Goal: Information Seeking & Learning: Learn about a topic

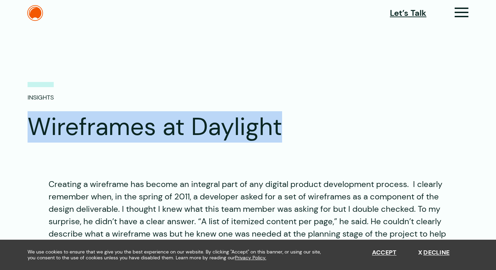
drag, startPoint x: 28, startPoint y: 126, endPoint x: 333, endPoint y: 125, distance: 304.9
click at [336, 127] on h1 "Wireframes at Daylight" at bounding box center [237, 127] width 419 height 29
copy h1 "Wireframes at Daylight"
click at [120, 123] on h1 "Wireframes at Daylight" at bounding box center [237, 127] width 419 height 29
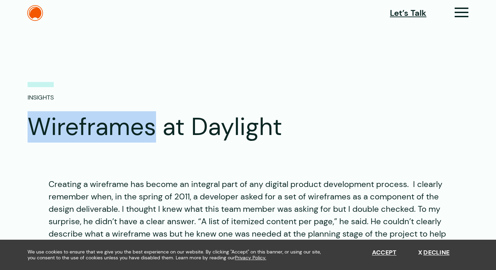
click at [120, 123] on h1 "Wireframes at Daylight" at bounding box center [237, 127] width 419 height 29
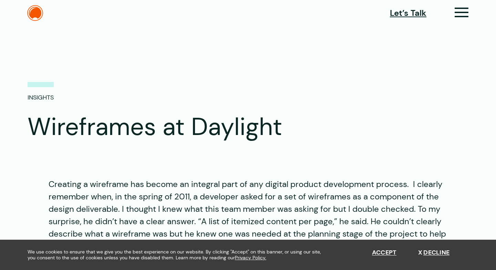
click at [120, 123] on h1 "Wireframes at Daylight" at bounding box center [237, 127] width 419 height 29
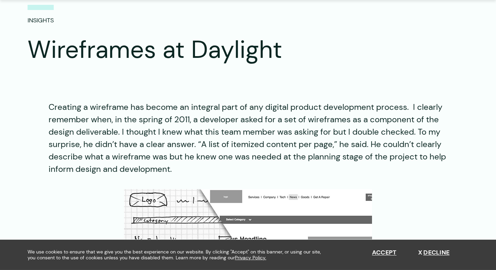
scroll to position [79, 0]
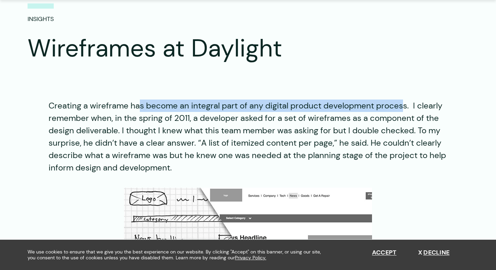
drag, startPoint x: 138, startPoint y: 102, endPoint x: 404, endPoint y: 104, distance: 266.3
click at [404, 104] on p "Creating a wireframe has become an integral part of any digital product develop…" at bounding box center [248, 137] width 399 height 74
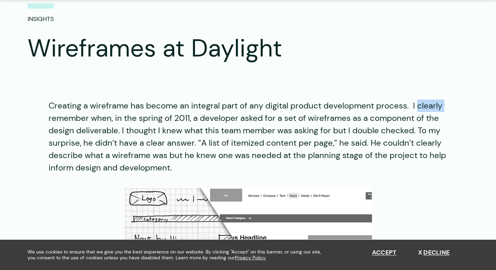
drag, startPoint x: 416, startPoint y: 104, endPoint x: 454, endPoint y: 104, distance: 37.2
drag, startPoint x: 65, startPoint y: 119, endPoint x: 440, endPoint y: 112, distance: 374.9
click at [440, 112] on p "Creating a wireframe has become an integral part of any digital product develop…" at bounding box center [248, 137] width 399 height 74
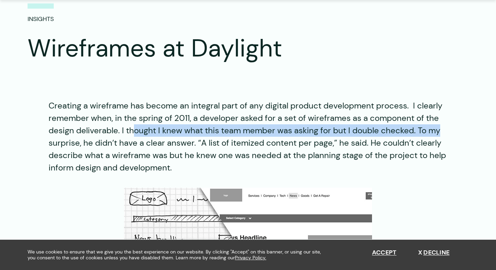
drag, startPoint x: 222, startPoint y: 131, endPoint x: 440, endPoint y: 128, distance: 218.1
click at [440, 128] on p "Creating a wireframe has become an integral part of any digital product develop…" at bounding box center [248, 137] width 399 height 74
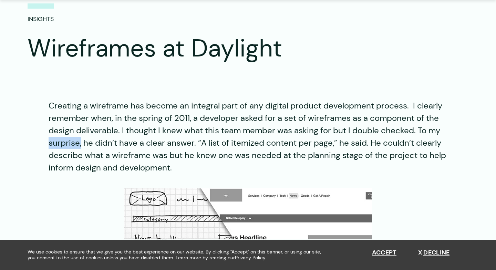
drag, startPoint x: 81, startPoint y: 142, endPoint x: 420, endPoint y: 137, distance: 338.7
click at [440, 137] on p "Creating a wireframe has become an integral part of any digital product develop…" at bounding box center [248, 137] width 399 height 74
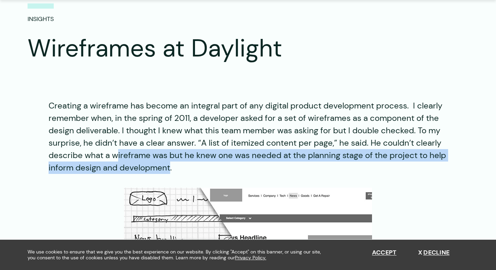
drag, startPoint x: 139, startPoint y: 158, endPoint x: 162, endPoint y: 167, distance: 24.8
click at [167, 165] on p "Creating a wireframe has become an integral part of any digital product develop…" at bounding box center [248, 137] width 399 height 74
drag, startPoint x: 154, startPoint y: 172, endPoint x: 153, endPoint y: 82, distance: 89.6
click at [153, 171] on p "Creating a wireframe has become an integral part of any digital product develop…" at bounding box center [248, 137] width 399 height 74
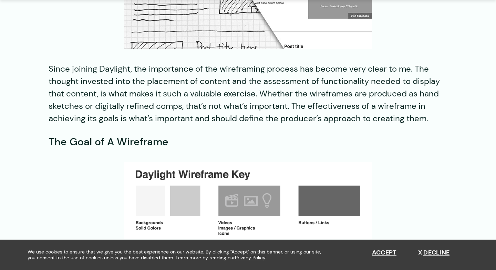
scroll to position [353, 0]
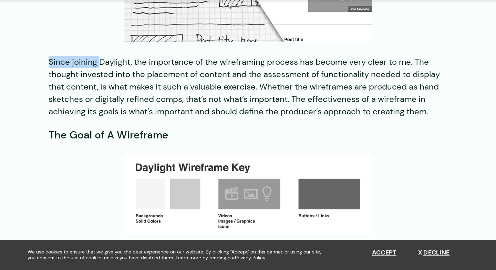
drag, startPoint x: 49, startPoint y: 63, endPoint x: 101, endPoint y: 63, distance: 52.0
click at [101, 63] on p "Since joining Daylight, the importance of the wireframing process has become ve…" at bounding box center [248, 87] width 399 height 62
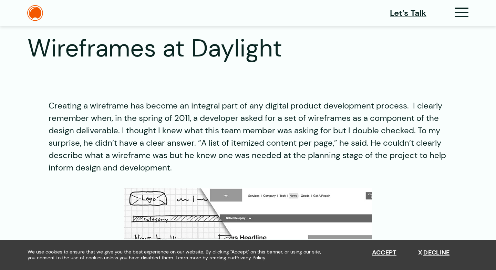
scroll to position [0, 0]
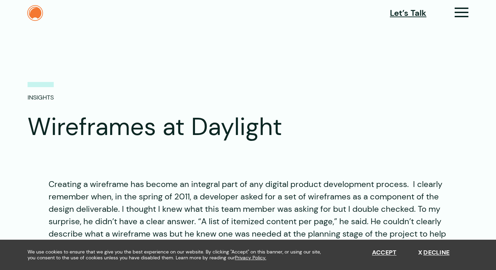
click at [41, 14] on img at bounding box center [35, 13] width 16 height 16
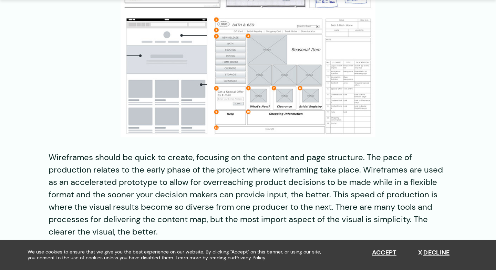
scroll to position [785, 0]
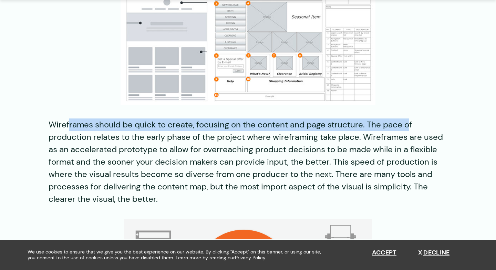
drag, startPoint x: 70, startPoint y: 123, endPoint x: 402, endPoint y: 125, distance: 332.4
click at [407, 126] on p "Wireframes should be quick to create, focusing on the content and page structur…" at bounding box center [248, 161] width 399 height 87
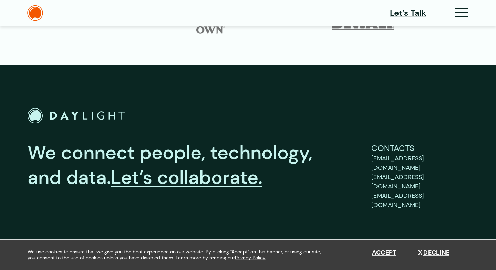
scroll to position [2670, 0]
